Goal: Information Seeking & Learning: Learn about a topic

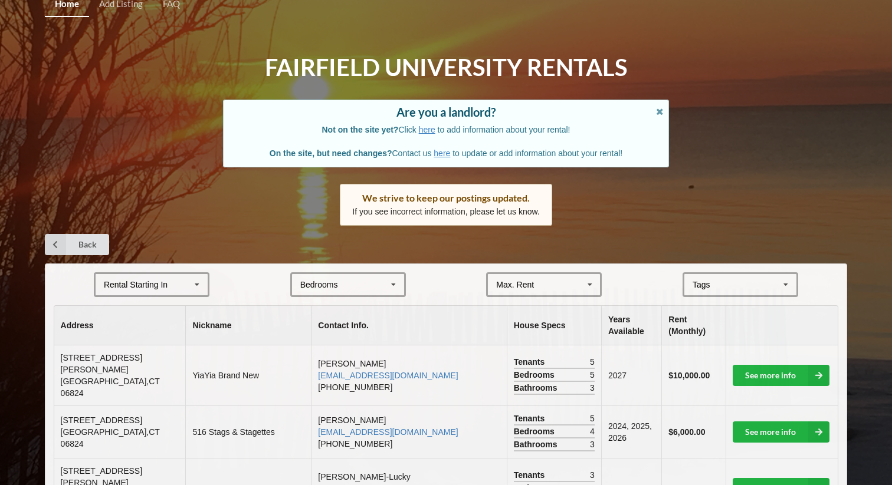
scroll to position [10, 0]
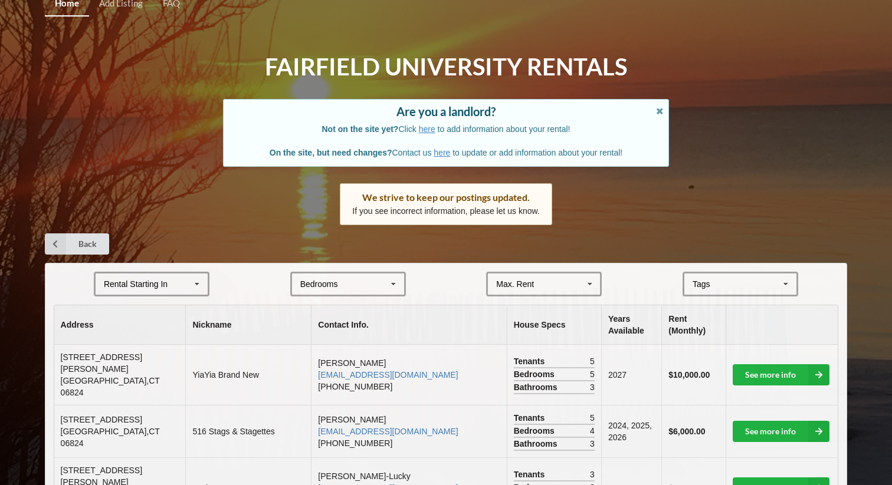
click at [183, 273] on div "Rental Starting In [DATE] 2026 2027 2028" at bounding box center [152, 284] width 116 height 25
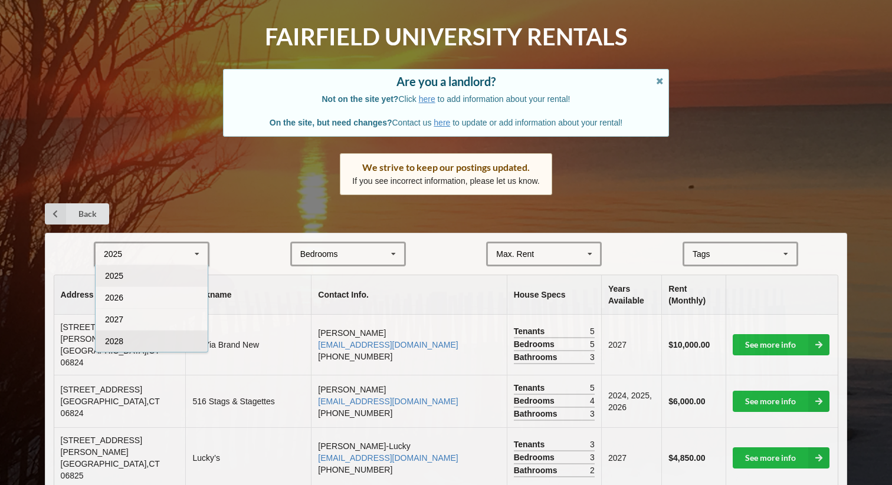
scroll to position [42, 0]
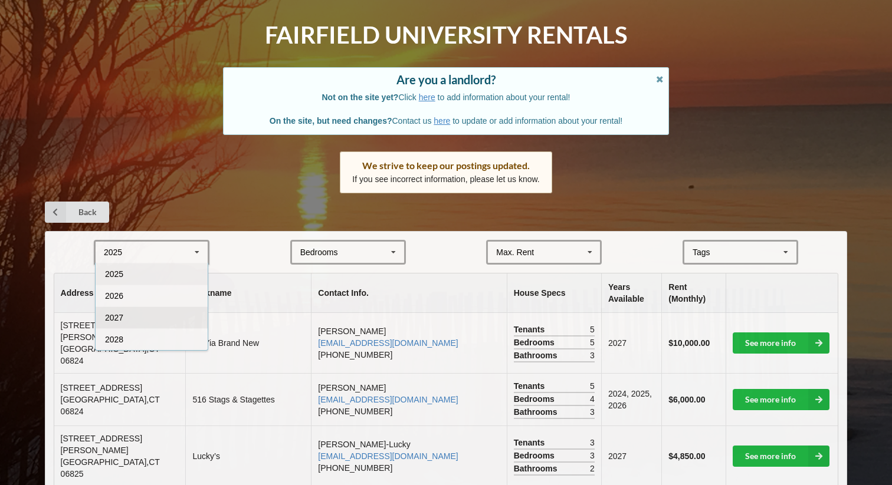
click at [157, 323] on div "2027" at bounding box center [152, 318] width 112 height 22
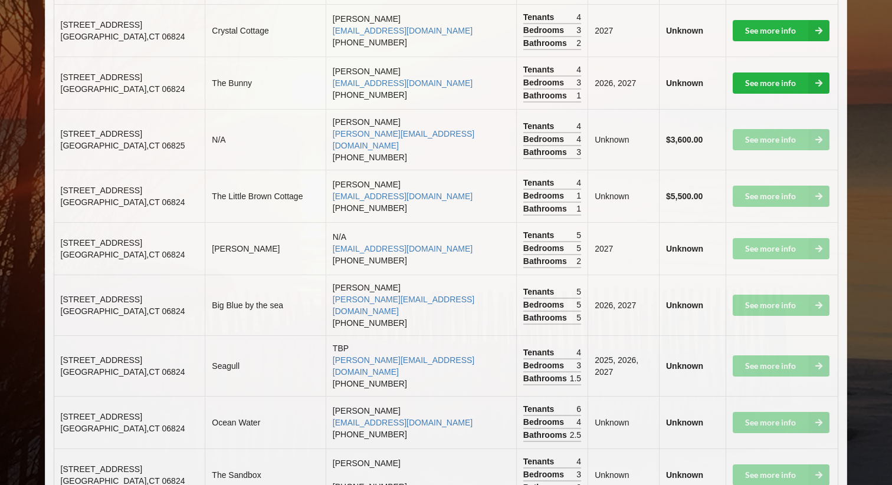
scroll to position [635, 0]
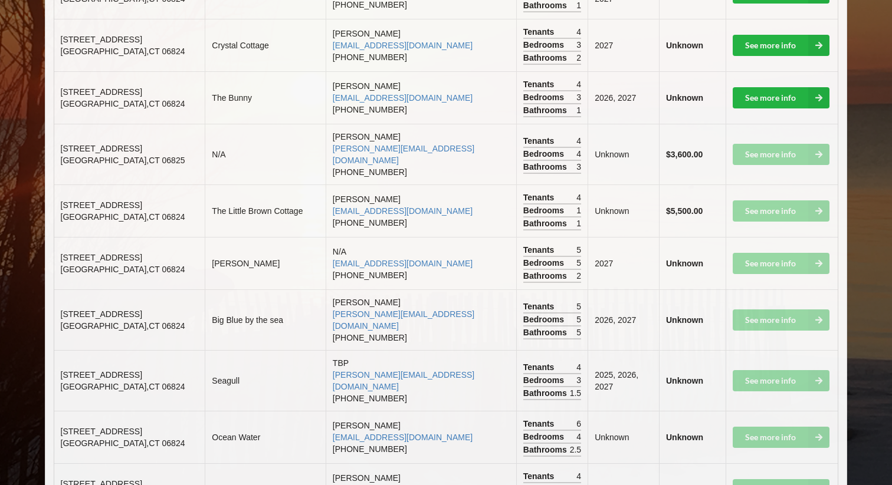
click at [668, 316] on b "Unknown" at bounding box center [684, 320] width 37 height 9
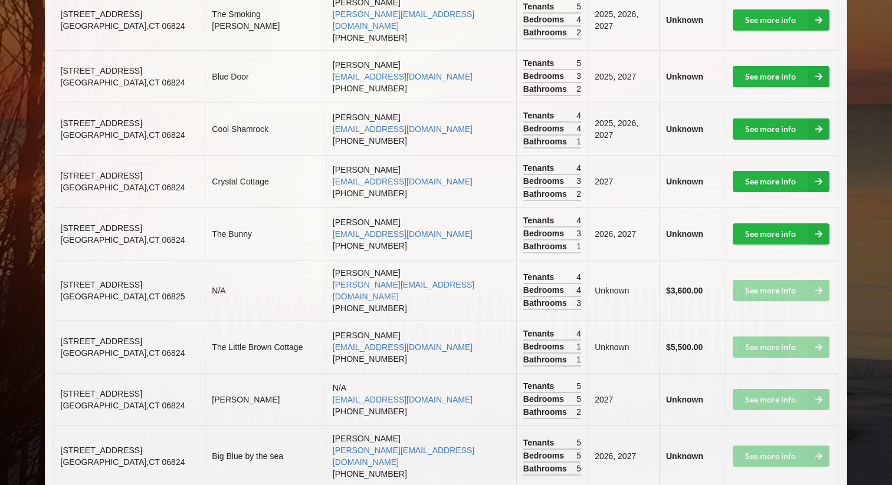
scroll to position [491, 0]
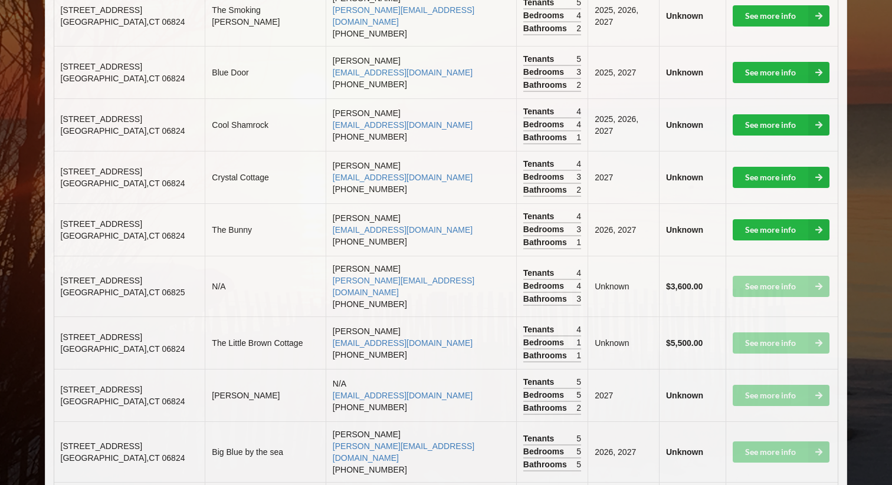
click at [677, 282] on b "$3,600.00" at bounding box center [684, 286] width 37 height 9
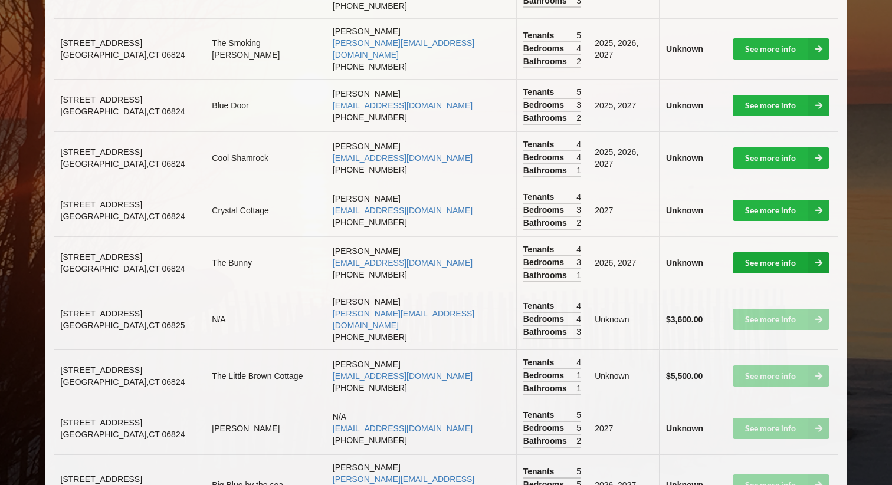
scroll to position [501, 0]
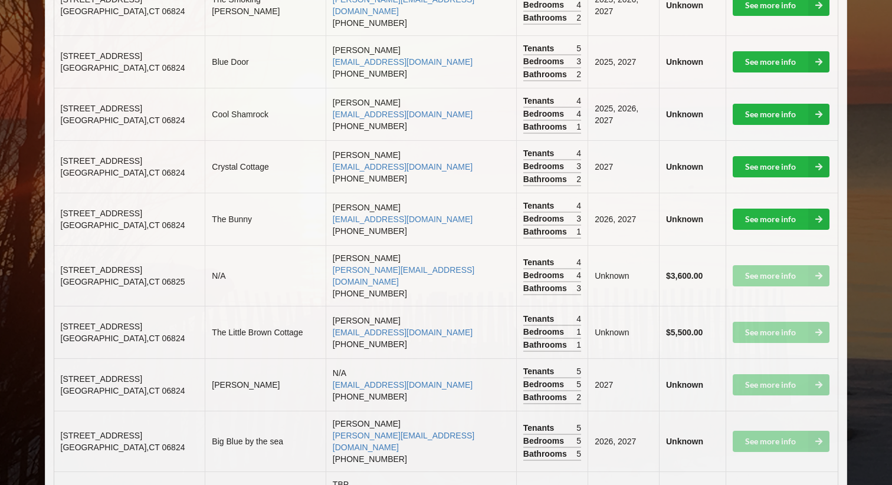
click at [769, 306] on td "See more info" at bounding box center [781, 332] width 113 height 52
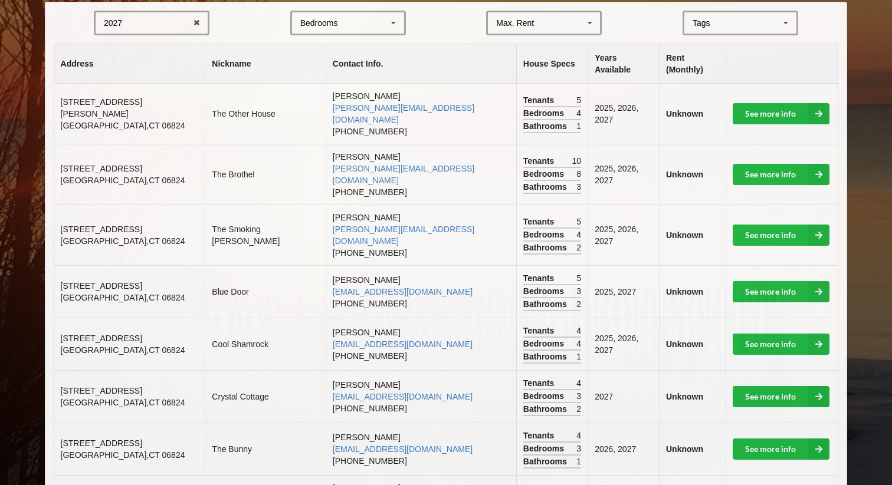
scroll to position [262, 0]
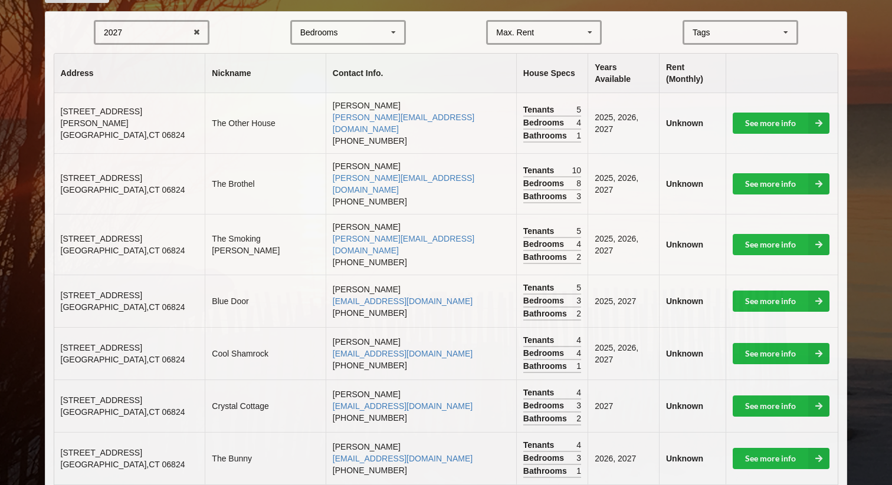
click at [630, 106] on td "2025, 2026, 2027" at bounding box center [622, 123] width 71 height 60
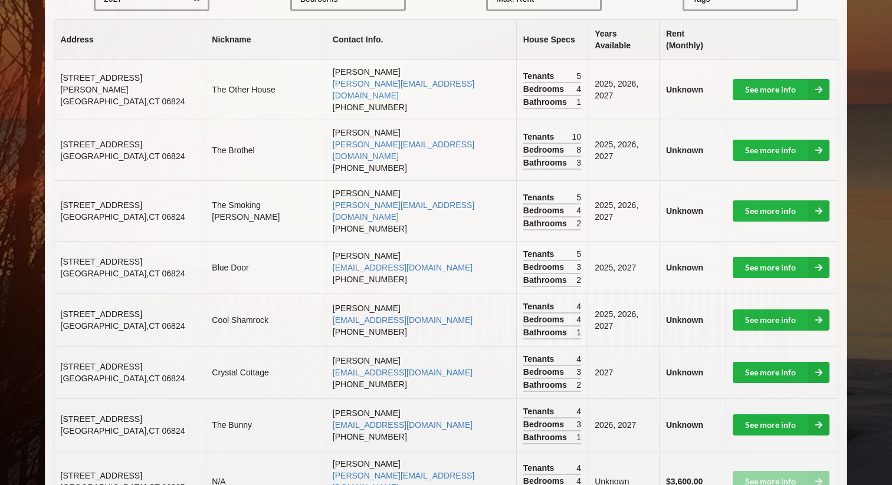
scroll to position [297, 0]
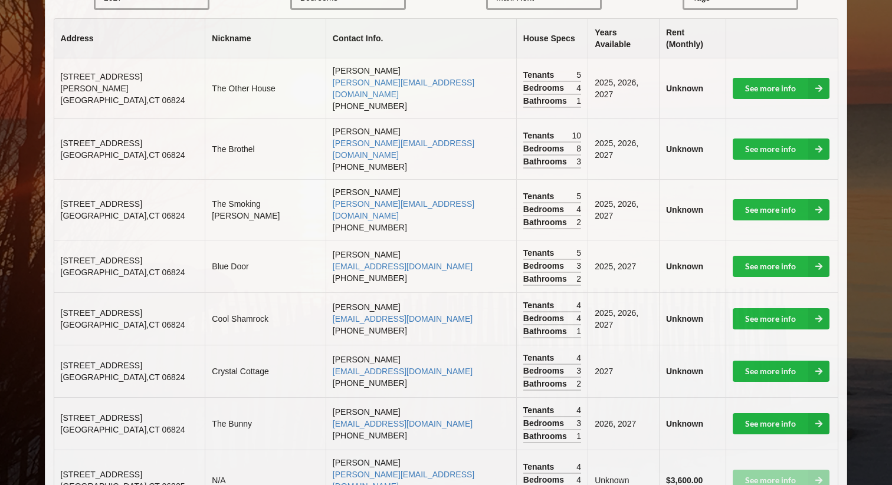
click at [612, 345] on td "2027" at bounding box center [622, 371] width 71 height 52
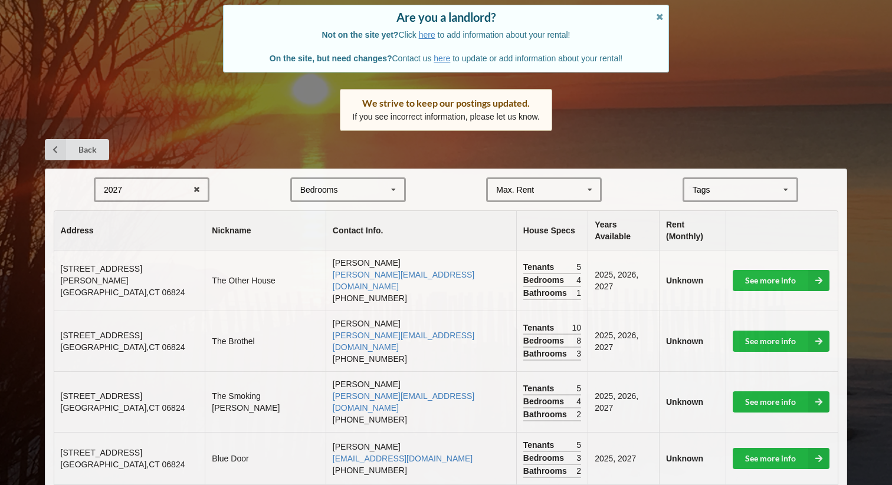
scroll to position [93, 0]
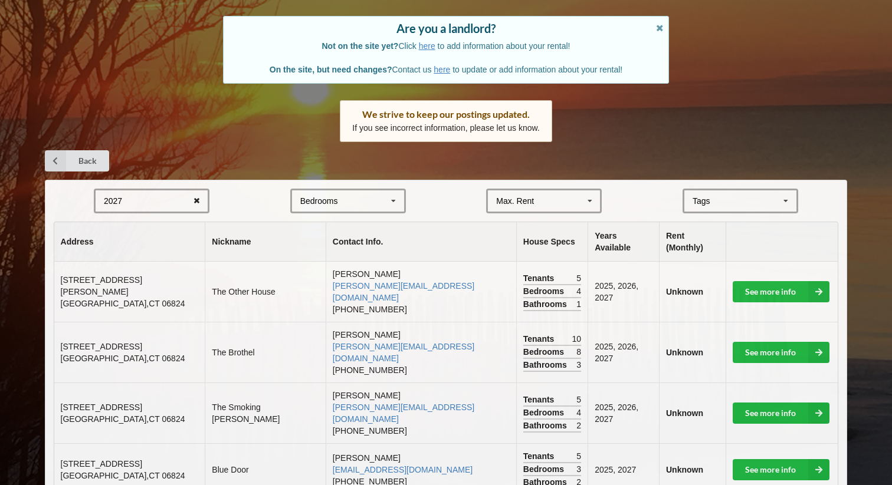
click at [193, 201] on icon at bounding box center [197, 201] width 18 height 22
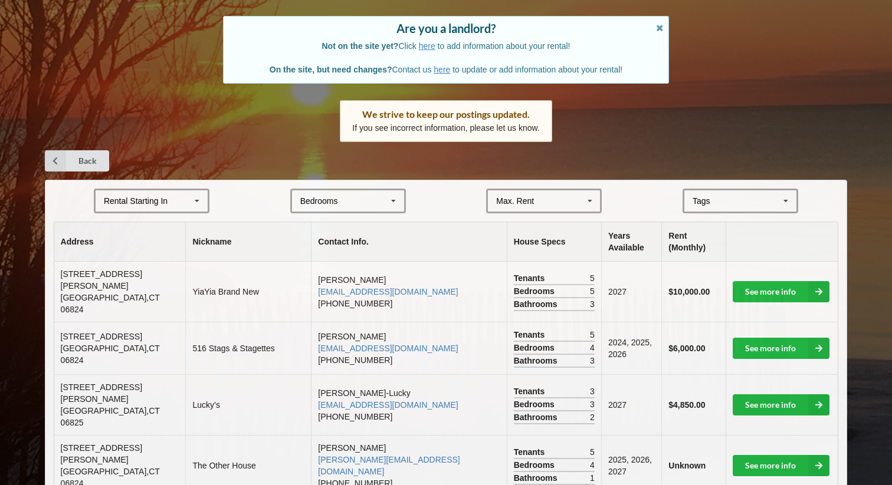
click at [157, 198] on div "Rental Starting In" at bounding box center [136, 201] width 64 height 8
click at [155, 285] on div "2028" at bounding box center [152, 288] width 112 height 22
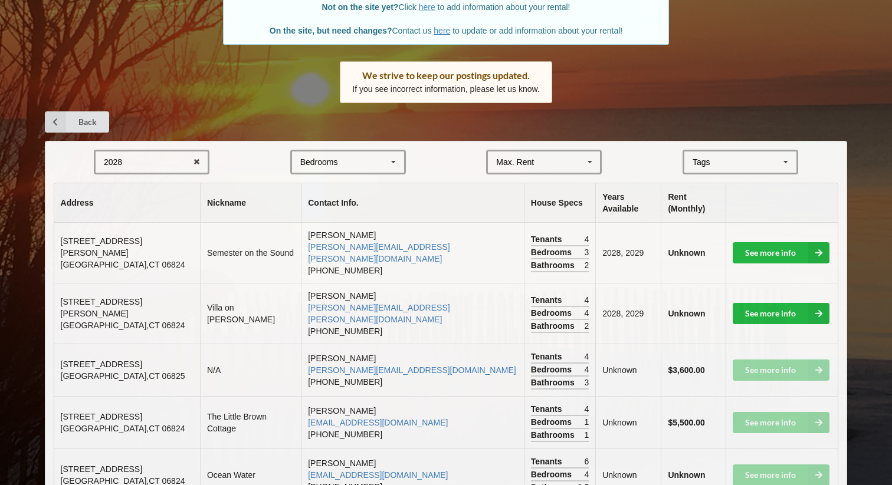
scroll to position [258, 0]
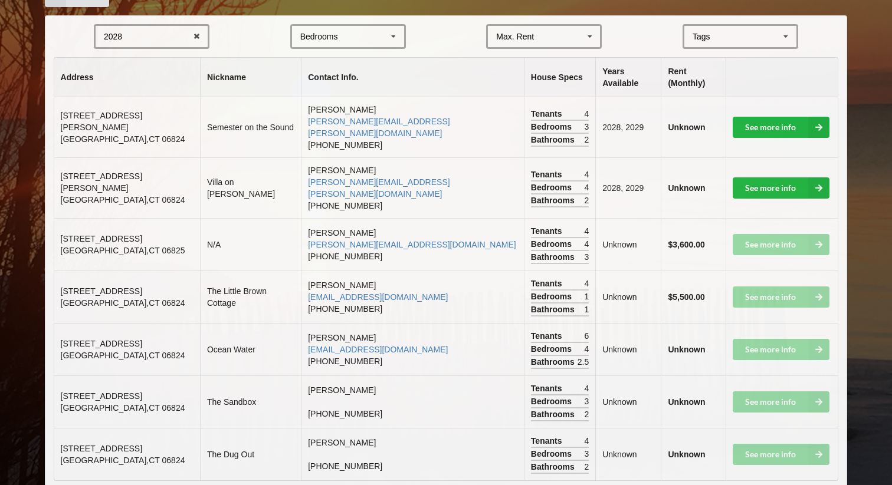
click at [155, 34] on div "2028 2025 2026 2027 2028" at bounding box center [152, 36] width 116 height 25
click at [143, 101] on div "2027" at bounding box center [152, 102] width 112 height 22
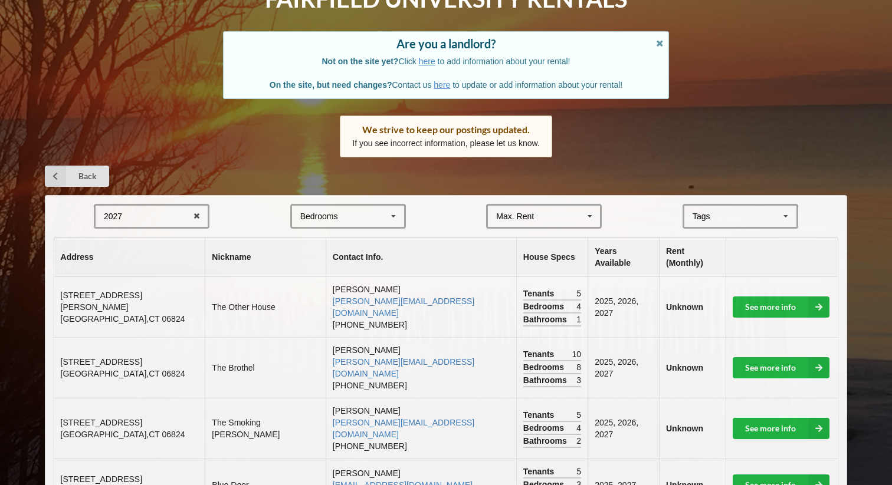
scroll to position [75, 0]
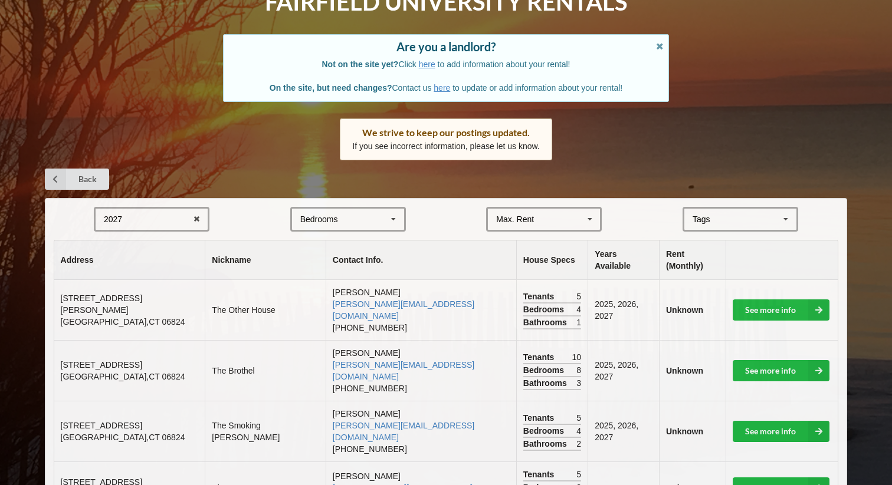
click at [519, 222] on div "Max. Rent" at bounding box center [515, 219] width 38 height 8
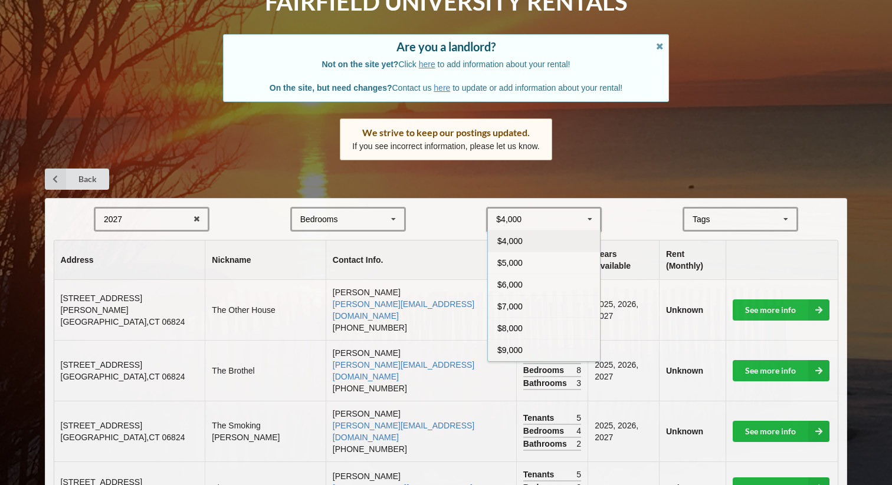
click at [445, 215] on form "2027 2025 2026 2027 2028 Bedrooms 1 2 3 4 5 6 7 8 $4,000 $4,000 $5,000 $6,000 $…" at bounding box center [446, 219] width 785 height 25
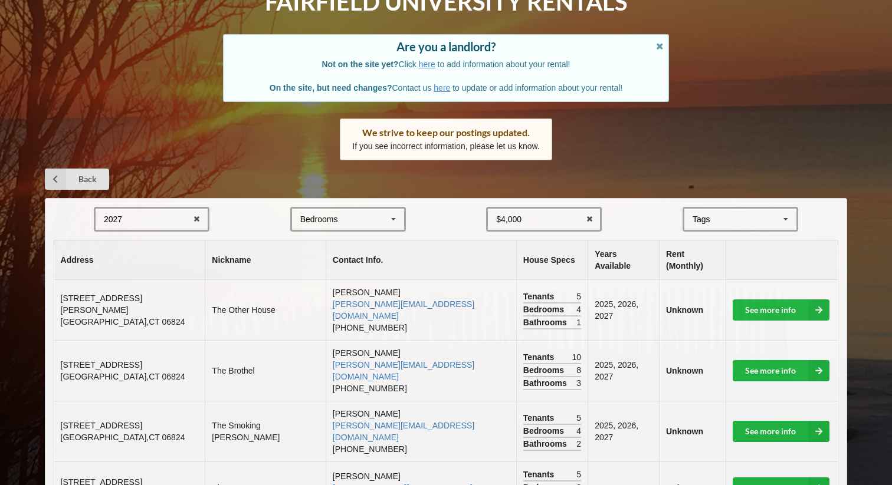
click at [208, 222] on div "2027 2025 2026 2027 2028" at bounding box center [152, 219] width 116 height 25
click at [201, 216] on icon at bounding box center [197, 220] width 18 height 22
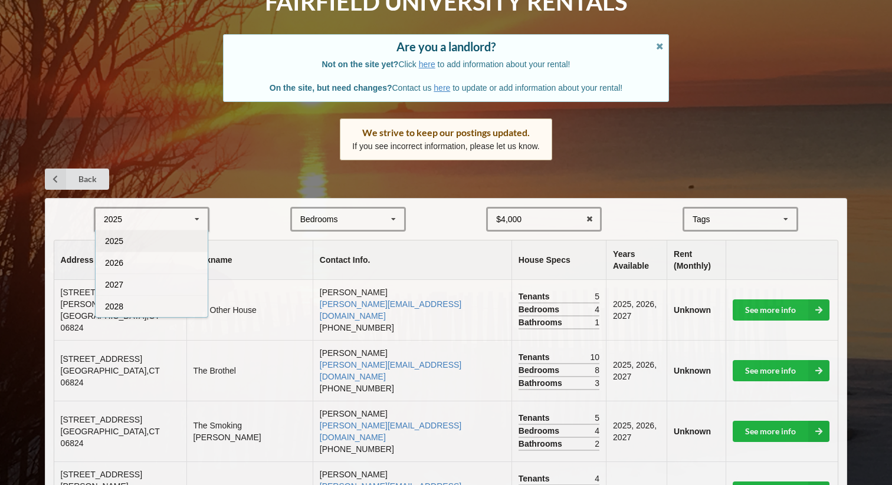
click at [249, 228] on form "2025 2025 2026 2027 2028 Bedrooms 1 2 3 4 5 6 7 8 $4,000 $4,000 $5,000 $6,000 $…" at bounding box center [446, 219] width 785 height 25
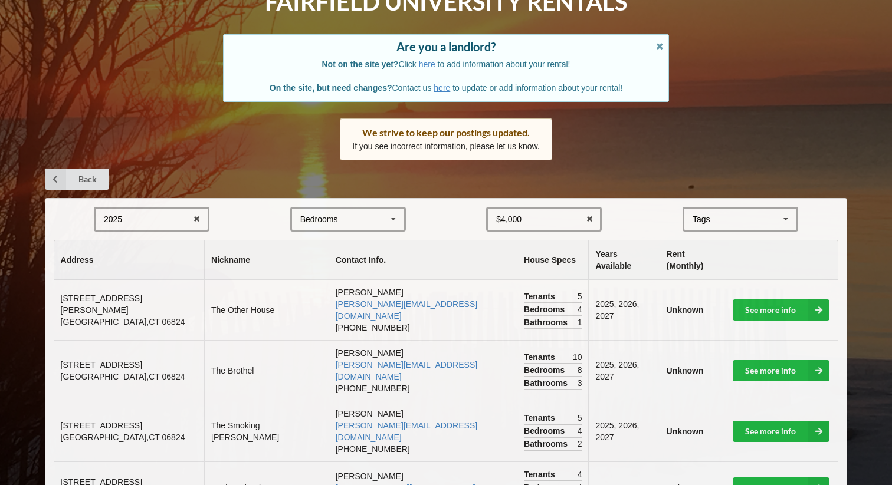
scroll to position [103, 0]
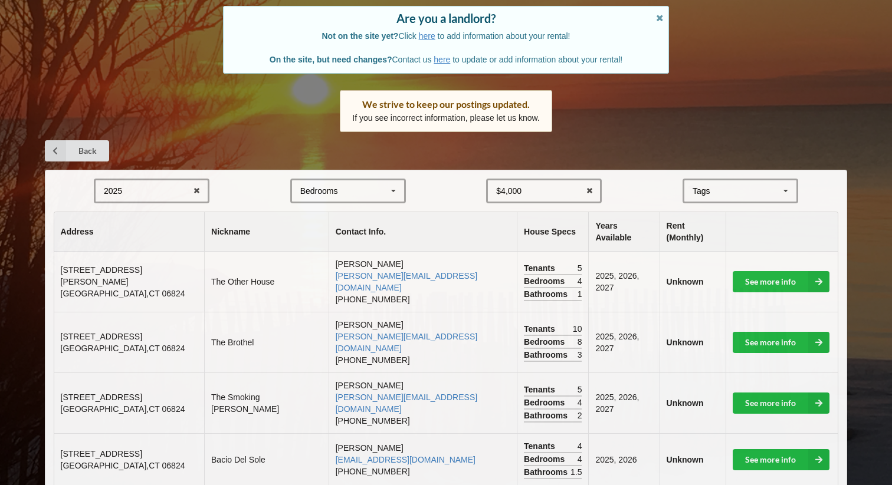
click at [175, 186] on div "2025 2025 2026 2027 2028" at bounding box center [152, 191] width 116 height 25
click at [235, 179] on form "2025 2025 2026 2027 2028 Bedrooms 1 2 3 4 5 6 7 8 $4,000 $4,000 $5,000 $6,000 $…" at bounding box center [446, 191] width 785 height 25
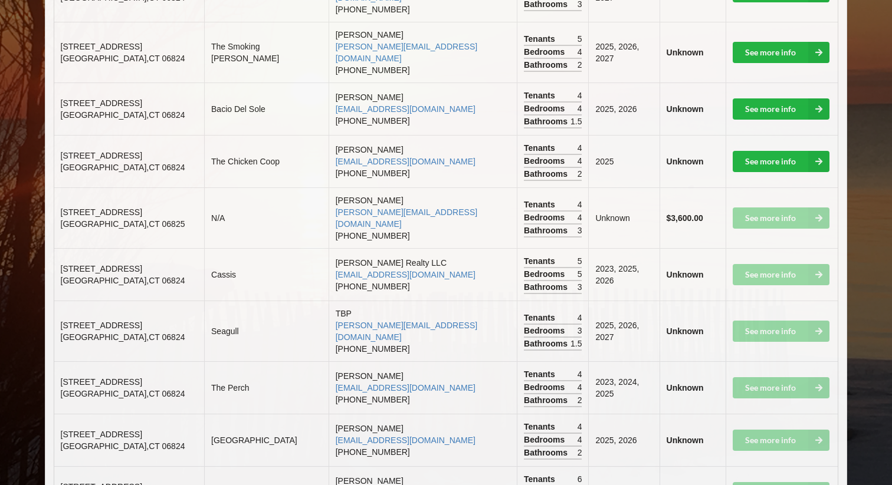
scroll to position [197, 0]
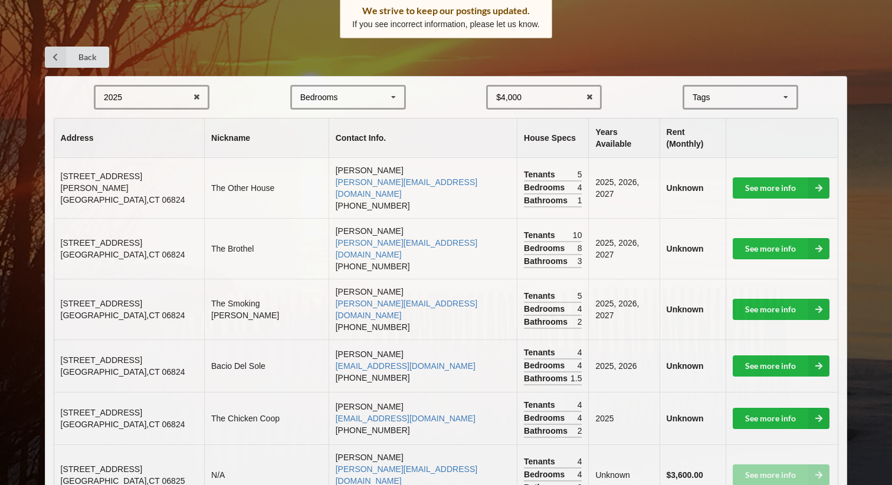
click at [183, 101] on div "2025 2025 2026 2027 2028" at bounding box center [152, 97] width 116 height 25
click at [152, 163] on div "2027" at bounding box center [152, 163] width 112 height 22
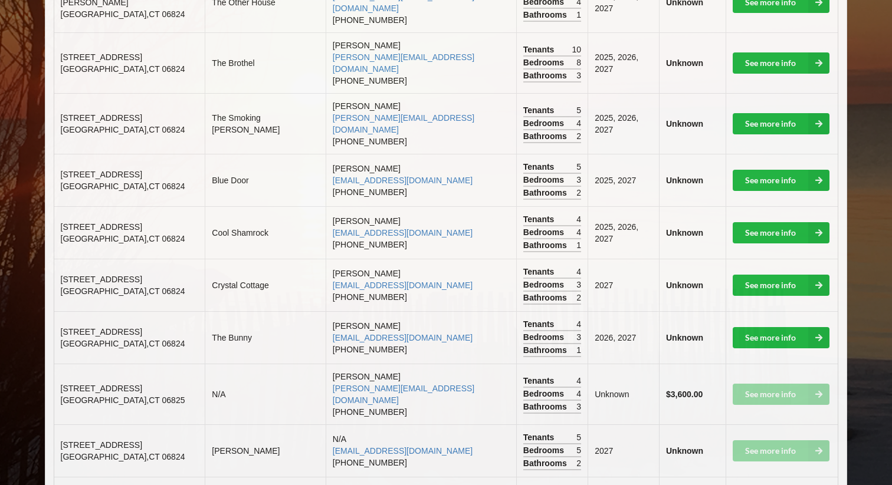
scroll to position [379, 0]
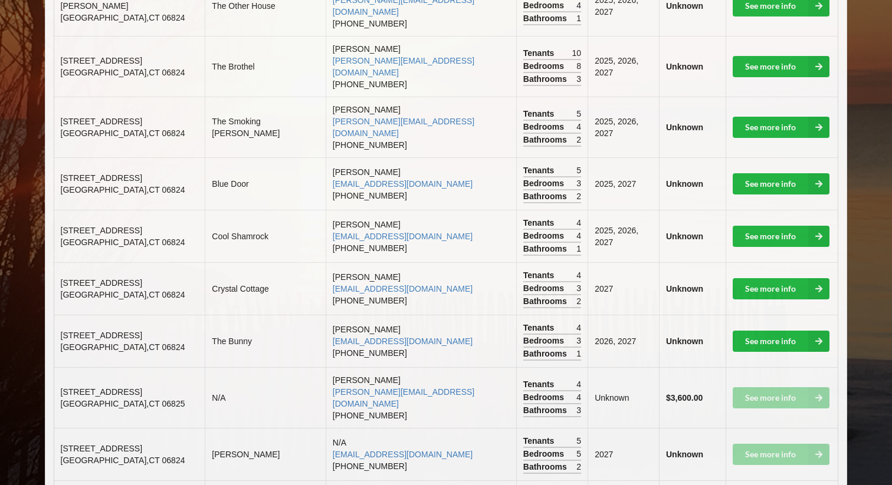
click at [535, 335] on div "Bedrooms 3" at bounding box center [552, 341] width 58 height 13
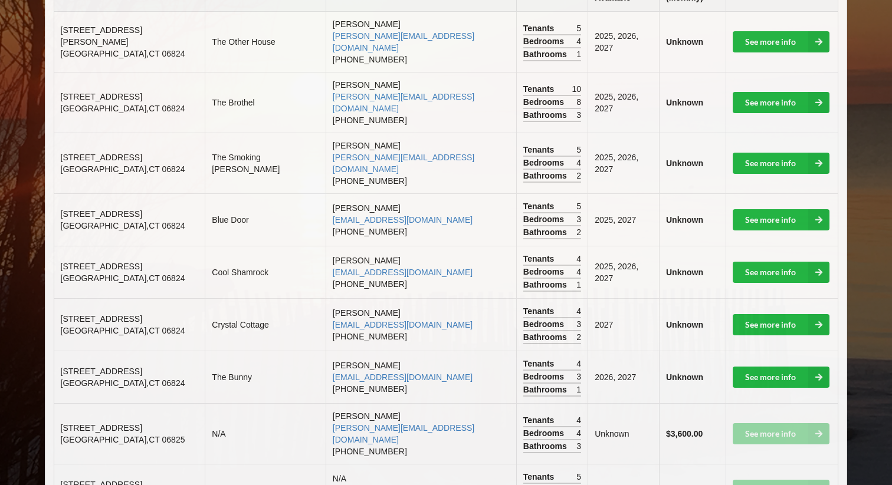
scroll to position [342, 0]
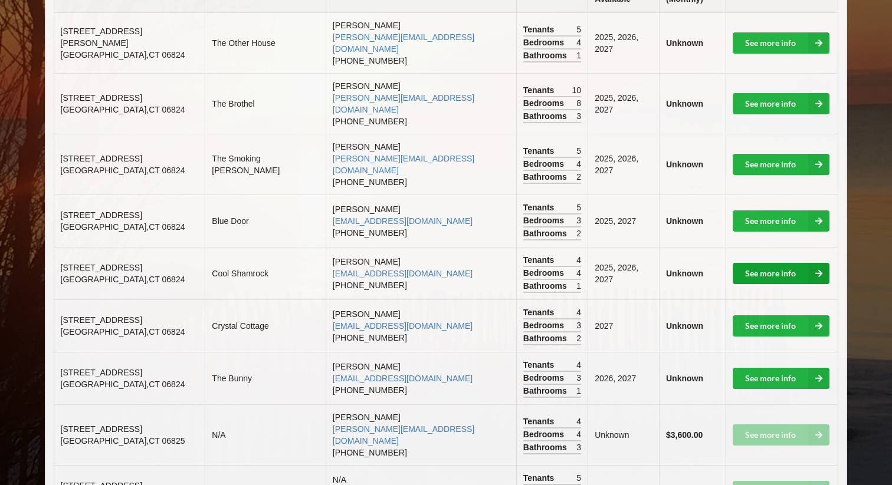
click at [782, 263] on link "See more info" at bounding box center [780, 273] width 97 height 21
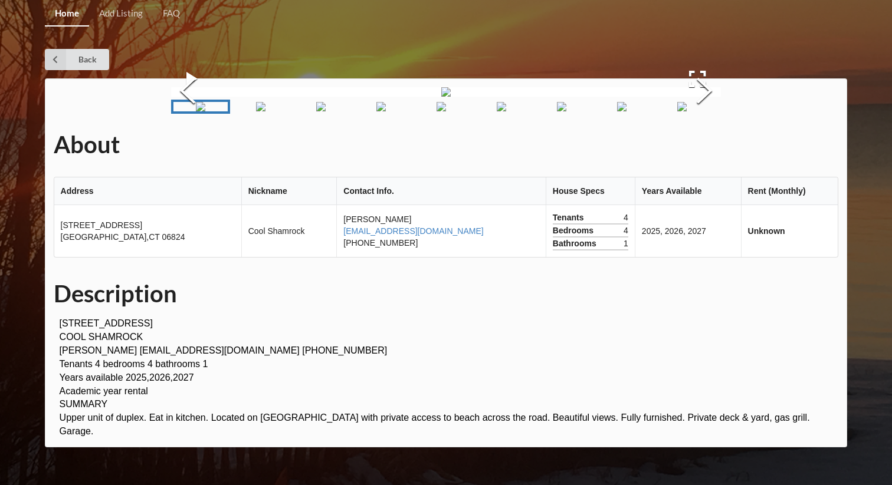
scroll to position [199, 0]
click at [436, 111] on img "Go to Slide 5" at bounding box center [440, 106] width 9 height 9
click at [462, 111] on img "Go to Slide 6" at bounding box center [456, 106] width 9 height 9
click at [511, 111] on img "Go to Slide 7" at bounding box center [505, 106] width 9 height 9
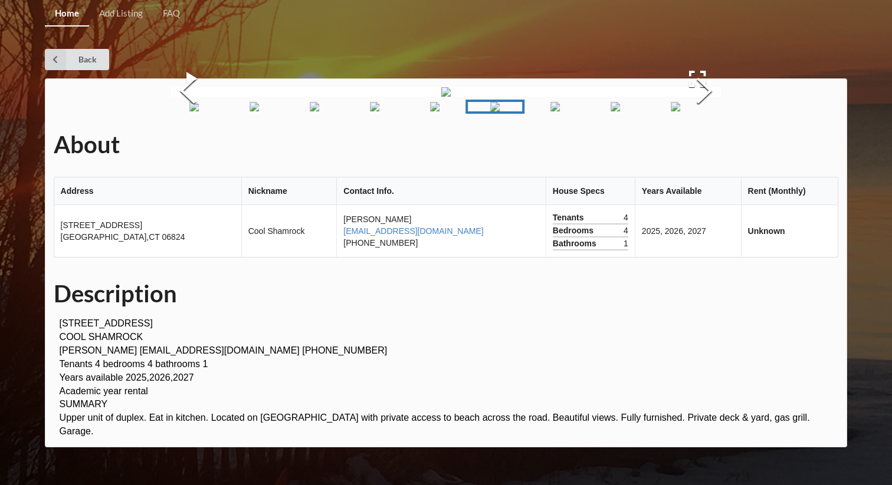
click at [553, 111] on img "Go to Slide 8" at bounding box center [554, 106] width 9 height 9
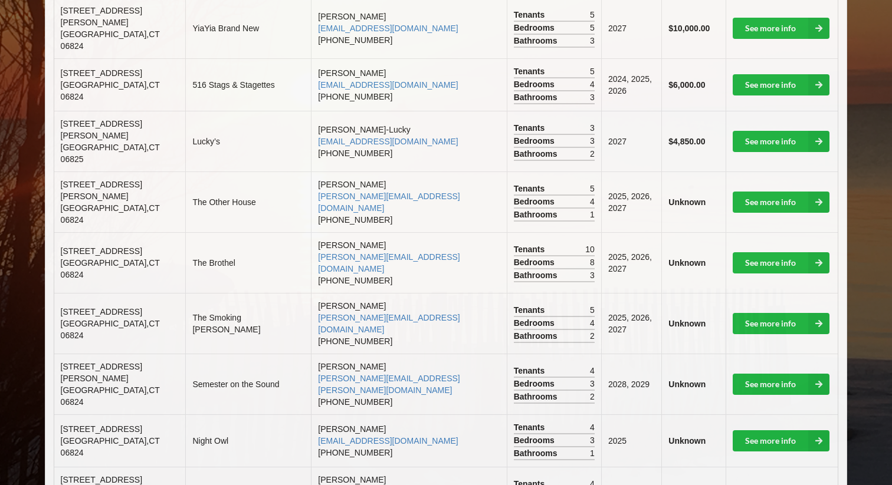
scroll to position [354, 0]
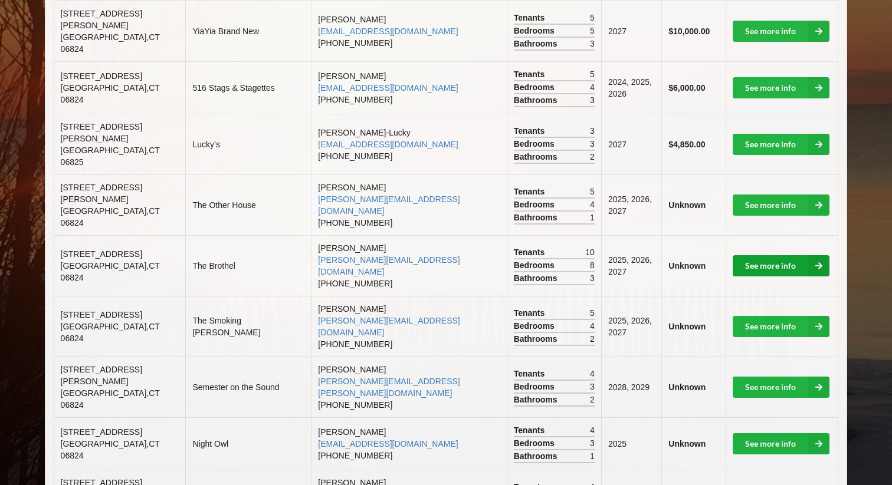
click at [772, 255] on link "See more info" at bounding box center [780, 265] width 97 height 21
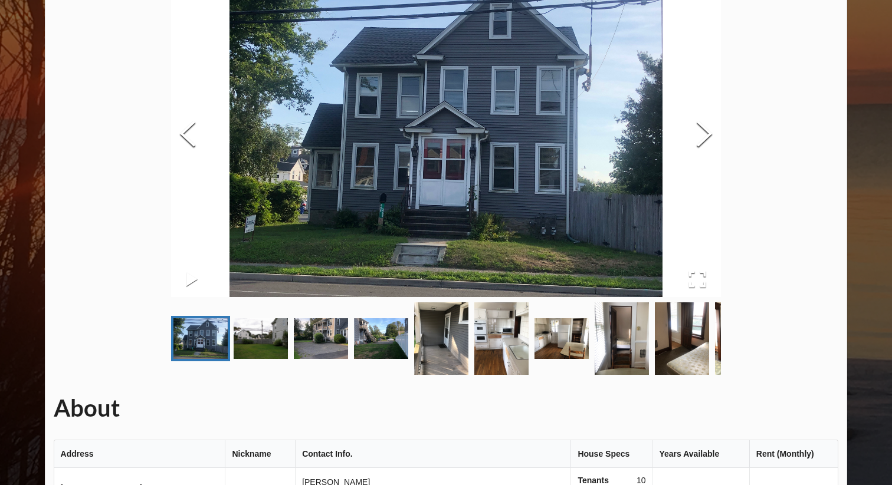
scroll to position [77, 0]
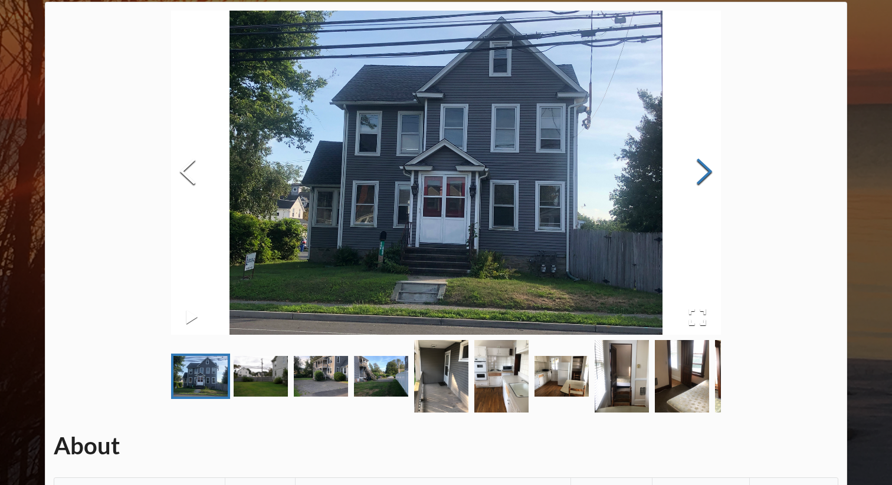
click at [702, 172] on button "Next Slide" at bounding box center [704, 173] width 33 height 107
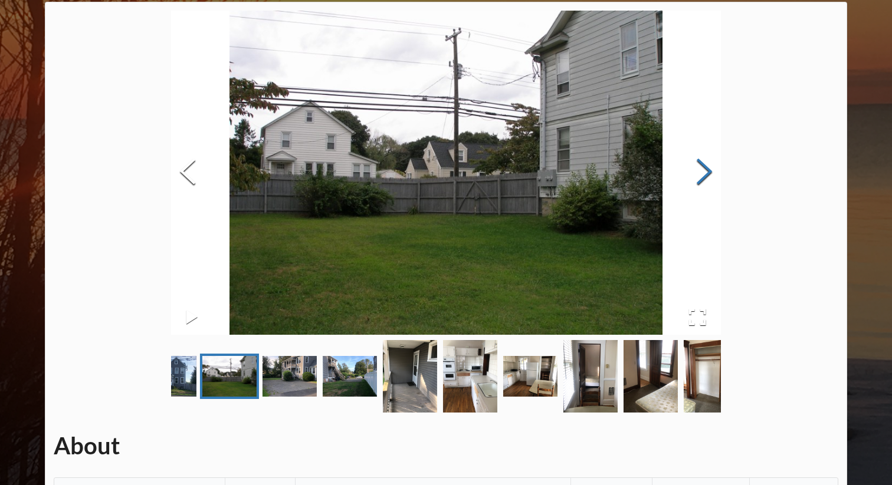
click at [702, 172] on button "Next Slide" at bounding box center [704, 173] width 33 height 107
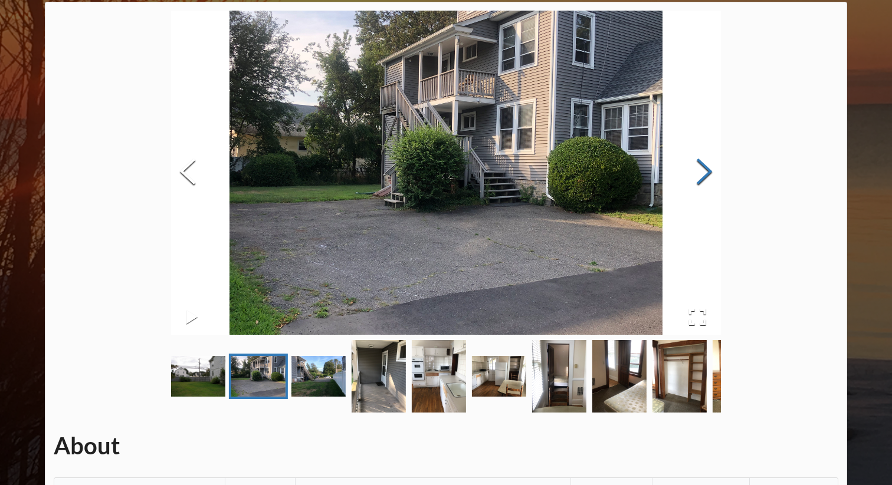
click at [702, 172] on button "Next Slide" at bounding box center [704, 173] width 33 height 107
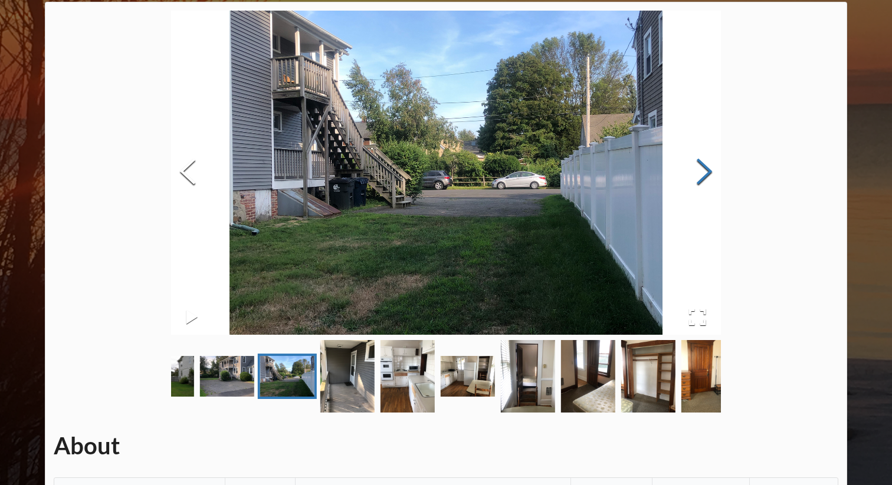
click at [702, 172] on button "Next Slide" at bounding box center [704, 173] width 33 height 107
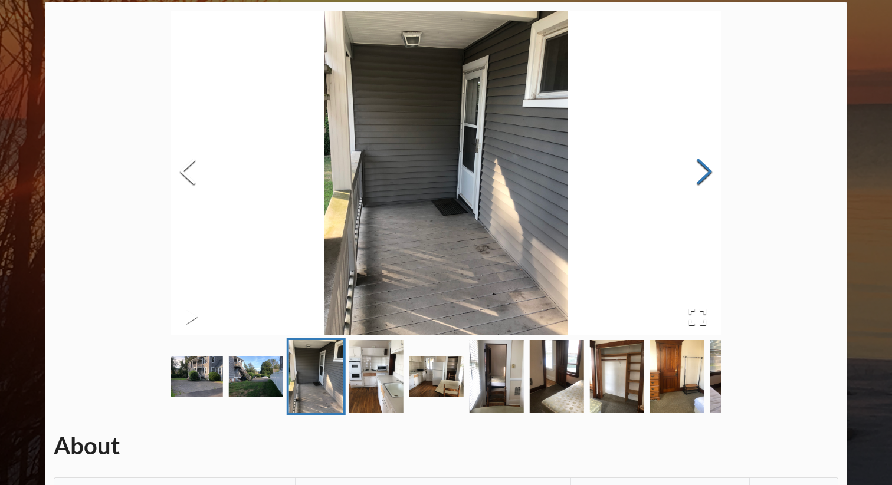
click at [702, 172] on button "Next Slide" at bounding box center [704, 173] width 33 height 107
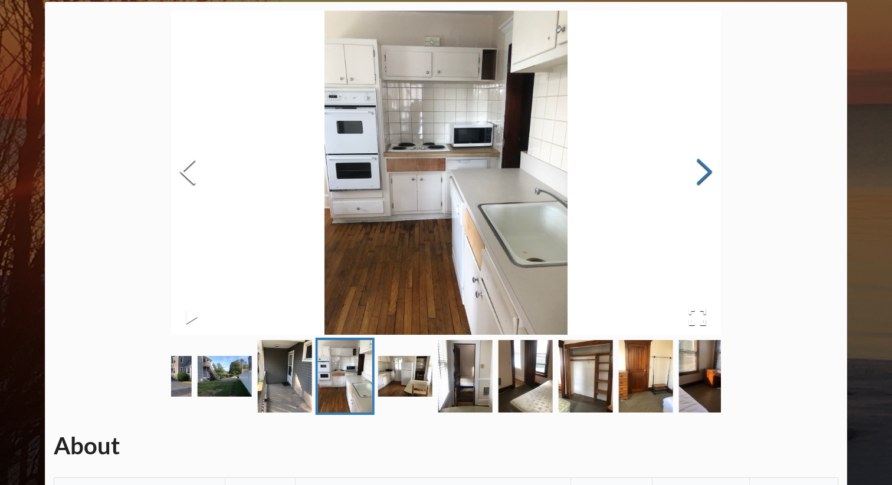
click at [702, 172] on button "Next Slide" at bounding box center [704, 173] width 33 height 107
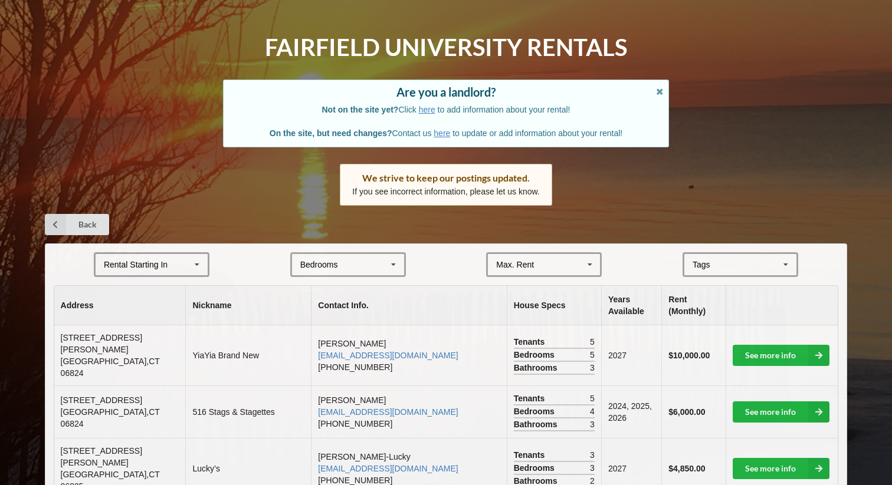
scroll to position [18, 0]
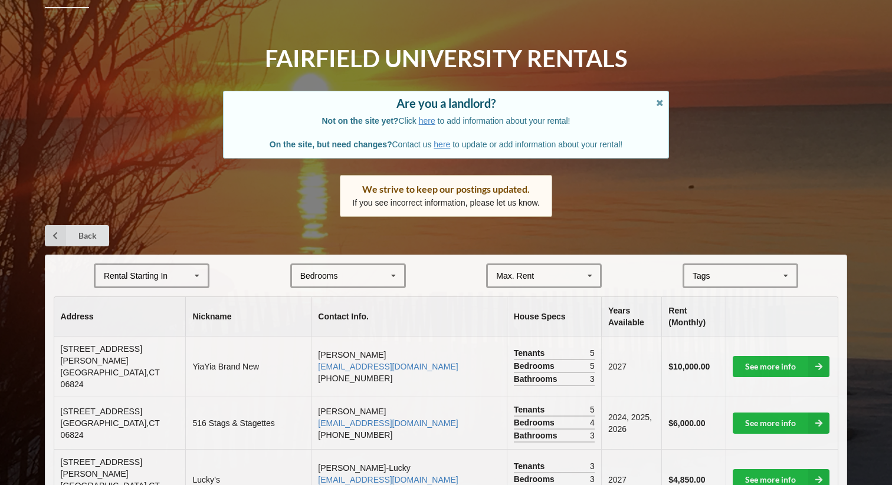
click at [195, 268] on icon at bounding box center [197, 276] width 18 height 22
click at [165, 337] on div "2027" at bounding box center [152, 341] width 112 height 22
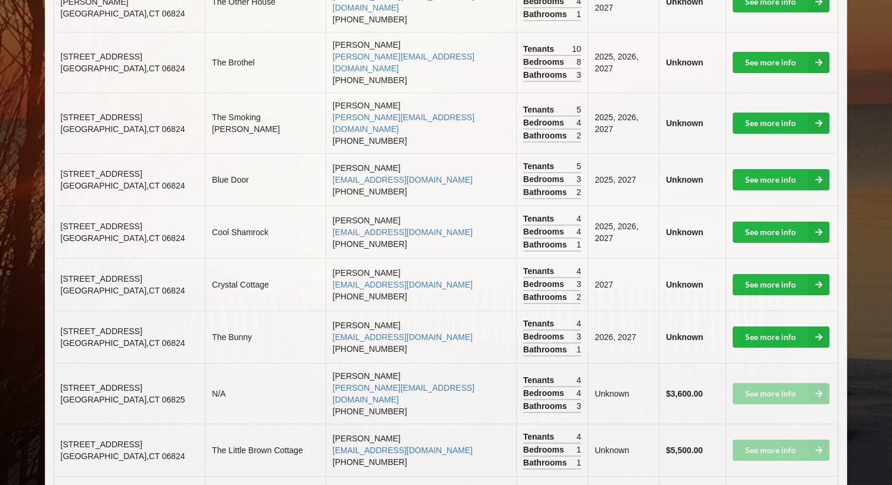
scroll to position [385, 0]
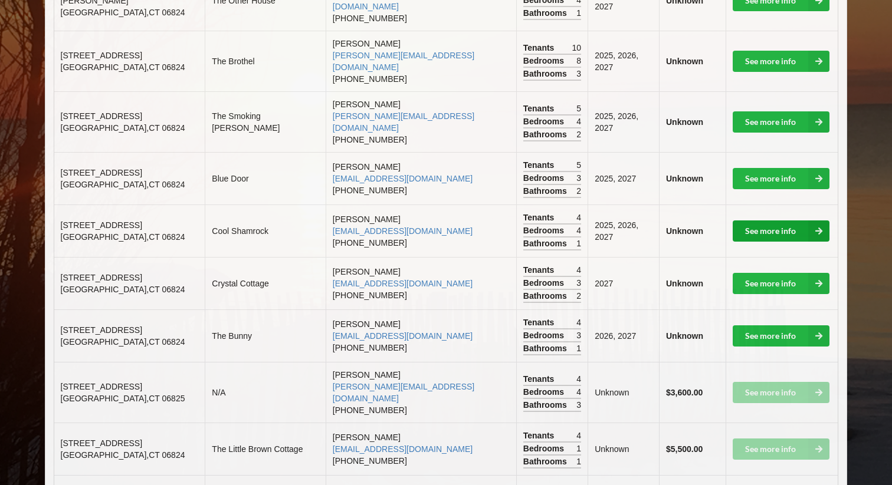
click at [781, 221] on link "See more info" at bounding box center [780, 231] width 97 height 21
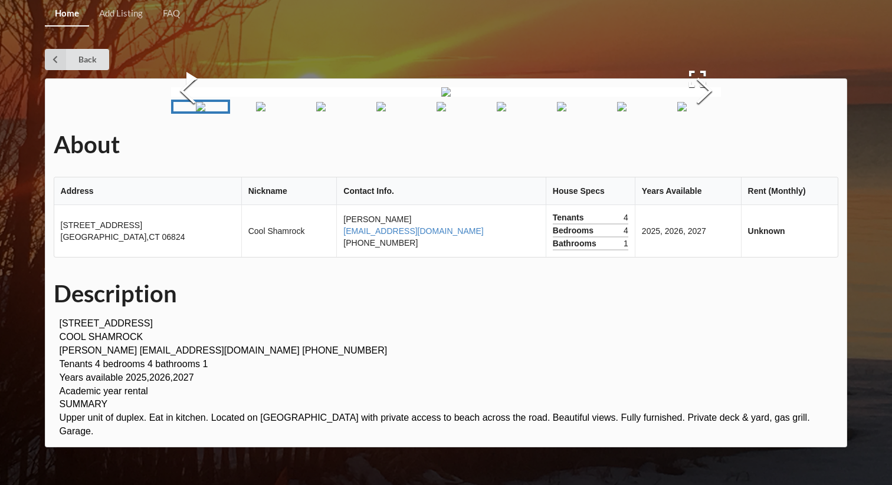
scroll to position [221, 0]
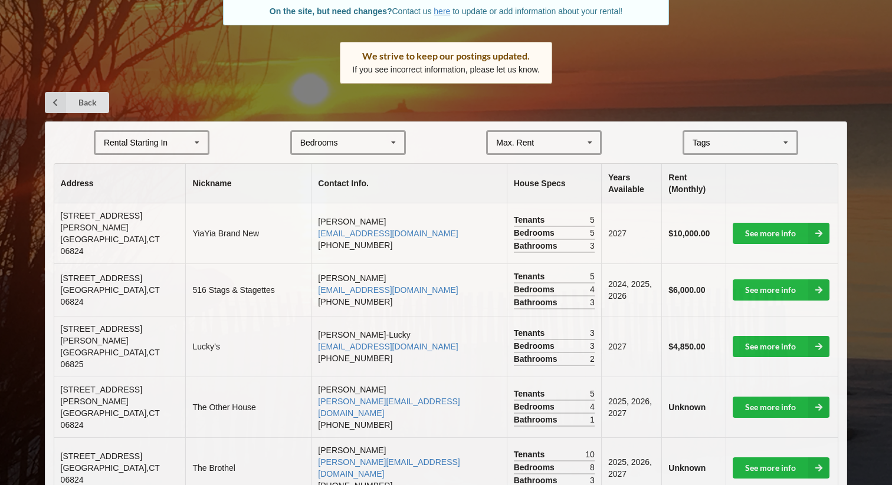
scroll to position [93, 0]
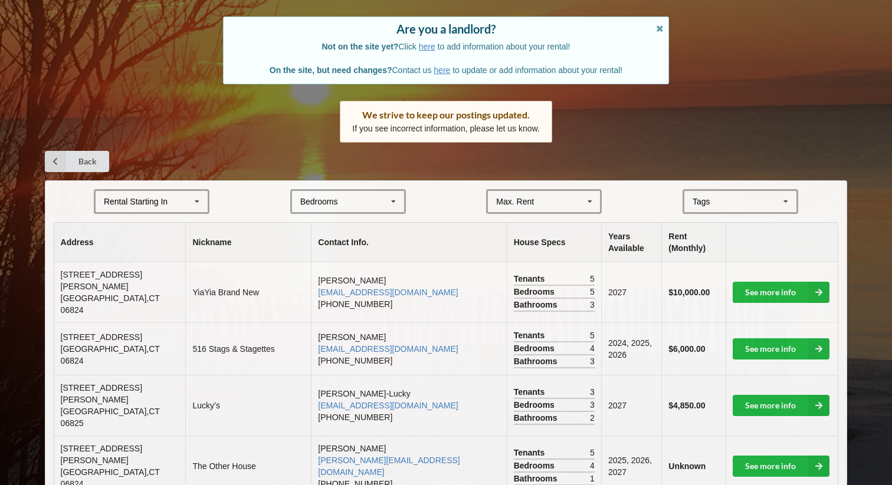
click at [171, 203] on div "Rental Starting In [DATE] 2026 2027 2028" at bounding box center [152, 201] width 116 height 25
click at [161, 268] on div "2027" at bounding box center [152, 267] width 112 height 22
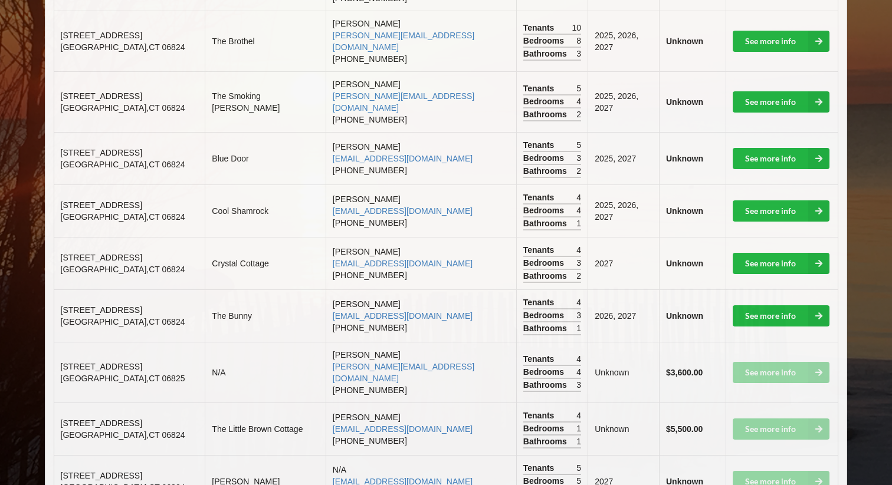
scroll to position [406, 0]
